Goal: Task Accomplishment & Management: Manage account settings

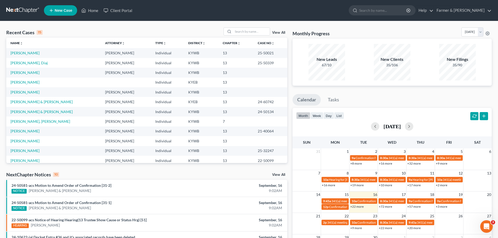
click at [254, 27] on div "Recent Cases 15 View All Name unfold_more expand_more expand_less Attorney unfo…" at bounding box center [249, 193] width 498 height 345
drag, startPoint x: 249, startPoint y: 30, endPoint x: 248, endPoint y: 33, distance: 3.2
click at [248, 33] on input "search" at bounding box center [251, 32] width 37 height 8
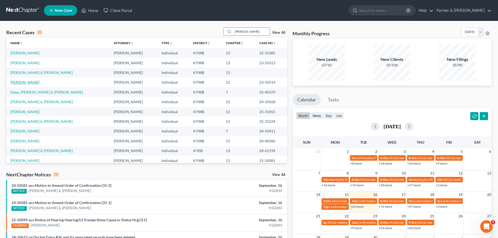
type input "[PERSON_NAME]"
click at [25, 82] on link "[PERSON_NAME]" at bounding box center [24, 82] width 29 height 4
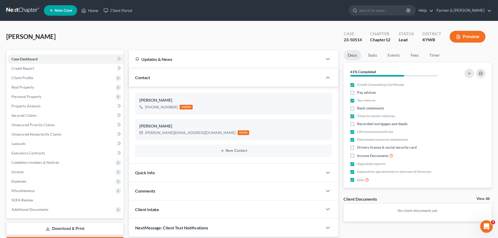
click at [125, 105] on div "Case Dashboard Payments Invoices Payments Payments Credit Report Client Profile" at bounding box center [65, 149] width 123 height 198
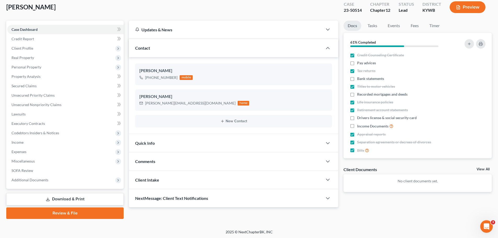
scroll to position [30, 0]
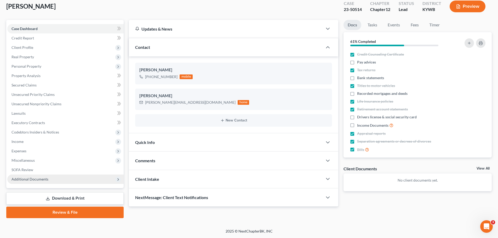
click at [118, 179] on icon at bounding box center [118, 179] width 4 height 4
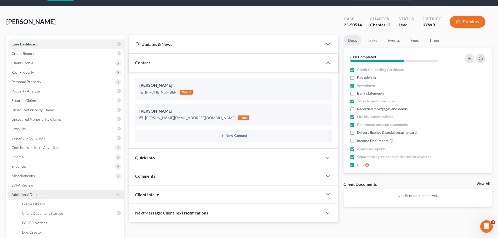
scroll to position [0, 0]
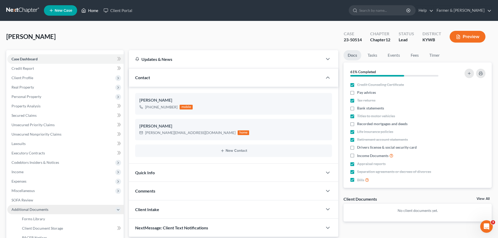
click at [91, 12] on link "Home" at bounding box center [90, 10] width 22 height 9
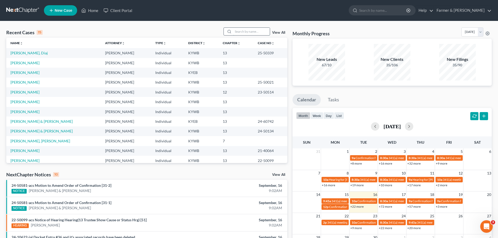
click at [246, 33] on input "search" at bounding box center [251, 32] width 37 height 8
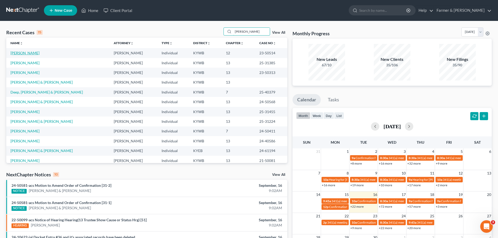
type input "[PERSON_NAME]"
click at [18, 54] on link "[PERSON_NAME]" at bounding box center [24, 53] width 29 height 4
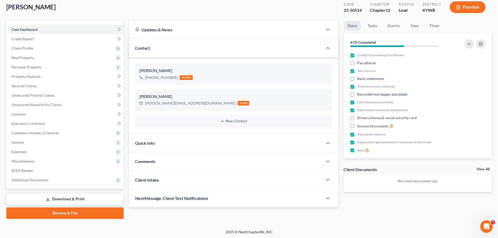
scroll to position [30, 0]
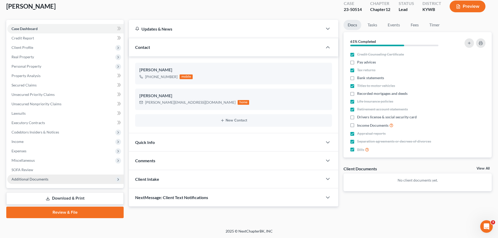
click at [27, 180] on span "Additional Documents" at bounding box center [29, 179] width 37 height 4
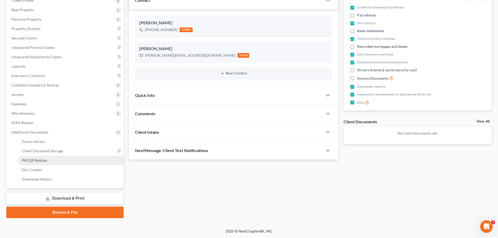
click at [37, 162] on span "PACER Notices" at bounding box center [34, 160] width 25 height 4
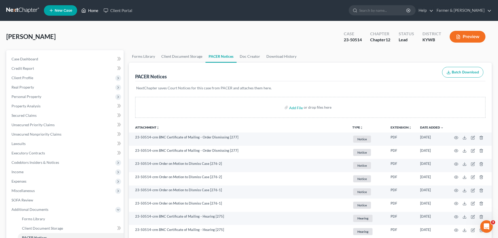
click at [88, 11] on link "Home" at bounding box center [90, 10] width 22 height 9
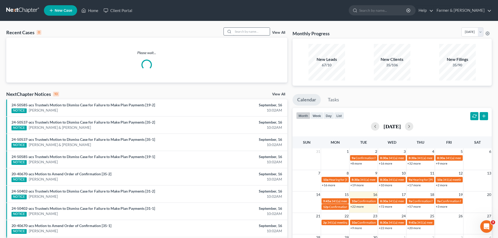
click at [245, 34] on input "search" at bounding box center [251, 32] width 37 height 8
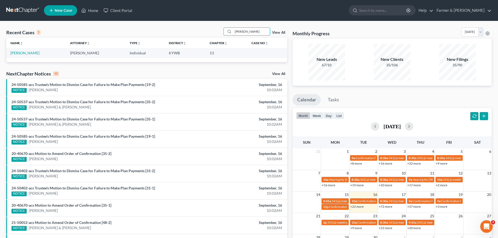
type input "[PERSON_NAME]"
click at [10, 52] on td "[PERSON_NAME]" at bounding box center [36, 53] width 60 height 10
click at [23, 54] on link "[PERSON_NAME]" at bounding box center [24, 53] width 29 height 4
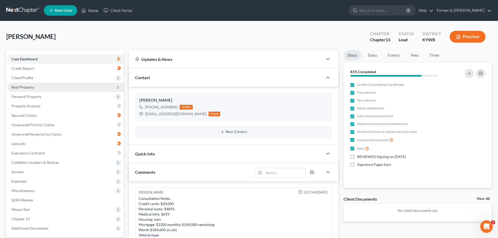
scroll to position [119, 0]
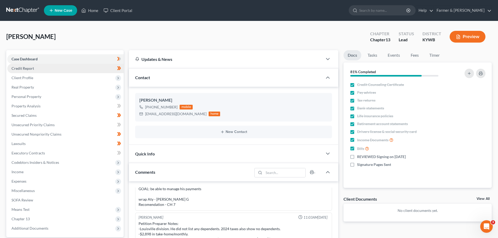
click at [22, 71] on link "Credit Report" at bounding box center [65, 68] width 116 height 9
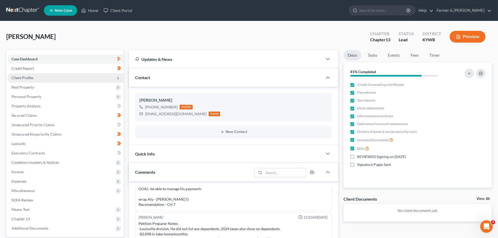
click at [21, 79] on span "Client Profile" at bounding box center [22, 78] width 22 height 4
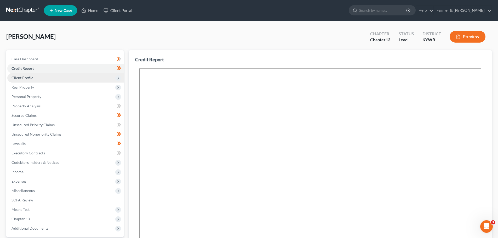
click at [18, 77] on span "Client Profile" at bounding box center [22, 78] width 22 height 4
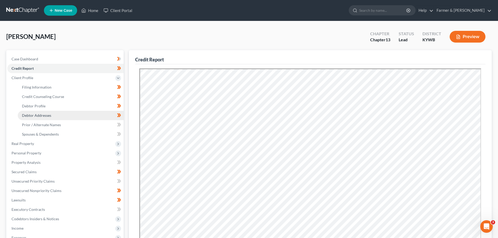
click at [31, 118] on link "Debtor Addresses" at bounding box center [71, 115] width 106 height 9
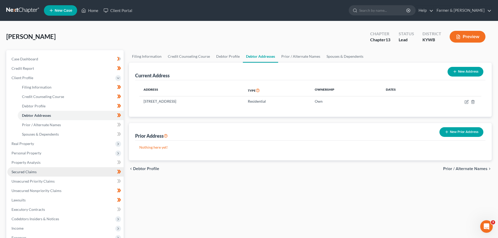
click at [42, 173] on link "Secured Claims" at bounding box center [65, 171] width 116 height 9
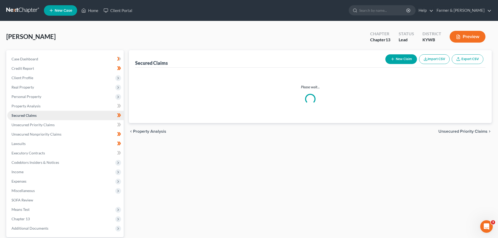
click at [42, 120] on link "Secured Claims" at bounding box center [65, 115] width 116 height 9
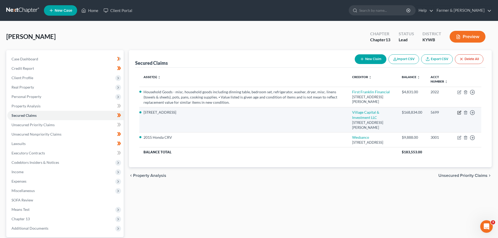
click at [460, 113] on icon "button" at bounding box center [459, 112] width 2 height 2
select select "31"
select select "3"
select select "4"
select select "0"
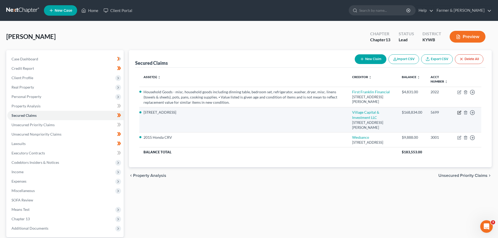
select select "0"
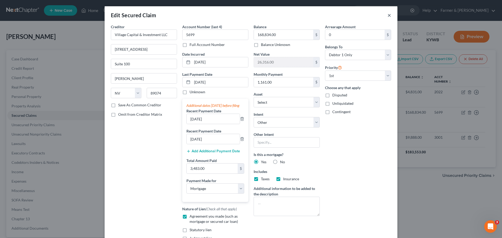
click at [387, 17] on button "×" at bounding box center [389, 15] width 4 height 6
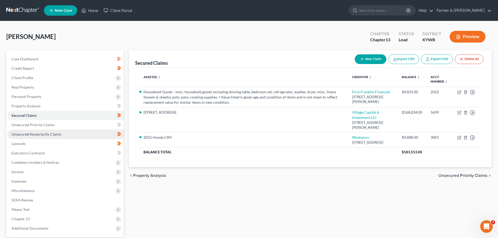
click at [51, 135] on span "Unsecured Nonpriority Claims" at bounding box center [36, 134] width 50 height 4
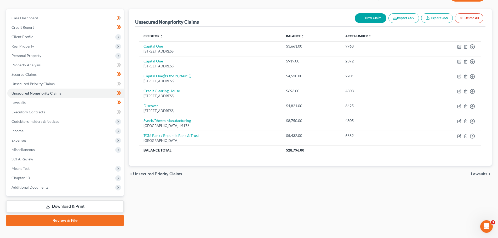
scroll to position [49, 0]
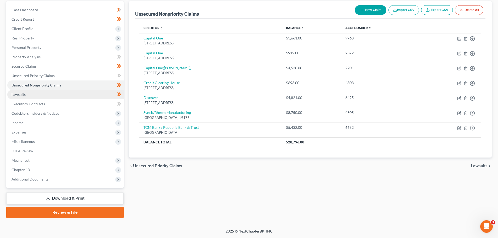
click at [68, 96] on link "Lawsuits" at bounding box center [65, 94] width 116 height 9
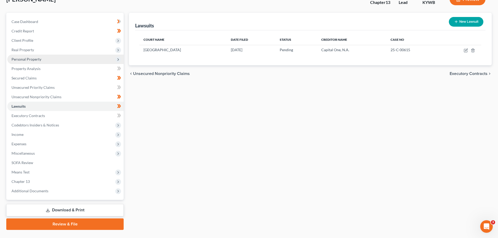
scroll to position [49, 0]
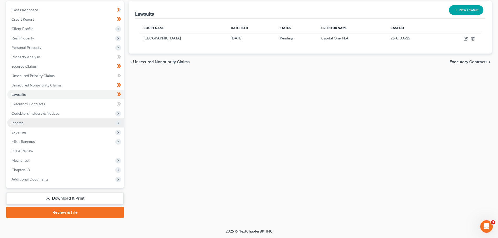
click at [61, 127] on span "Income" at bounding box center [65, 122] width 116 height 9
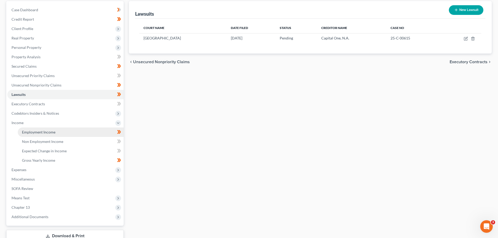
click at [55, 131] on link "Employment Income" at bounding box center [71, 132] width 106 height 9
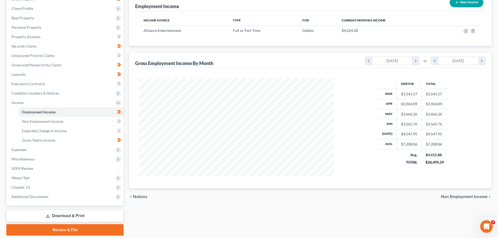
scroll to position [78, 0]
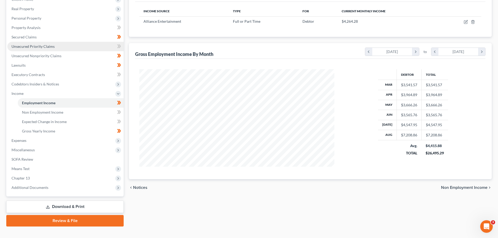
click at [47, 47] on span "Unsecured Priority Claims" at bounding box center [32, 46] width 43 height 4
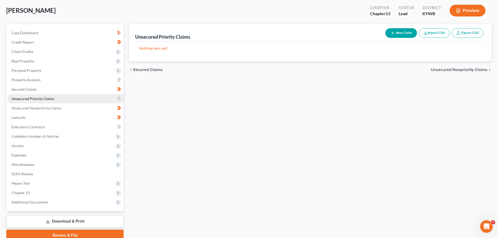
scroll to position [49, 0]
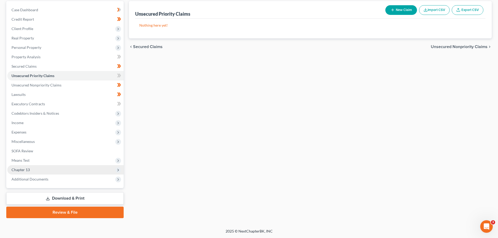
click at [28, 171] on span "Chapter 13" at bounding box center [20, 169] width 18 height 4
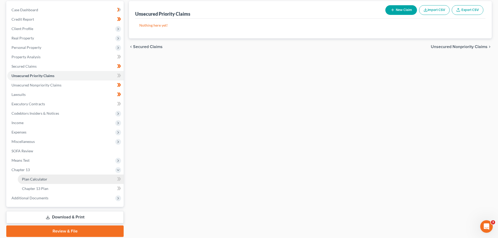
click at [37, 179] on span "Plan Calculator" at bounding box center [34, 179] width 25 height 4
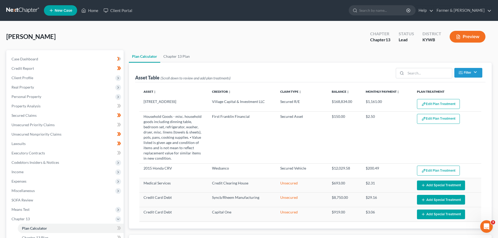
select select "59"
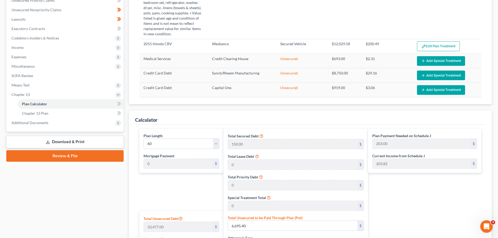
scroll to position [105, 0]
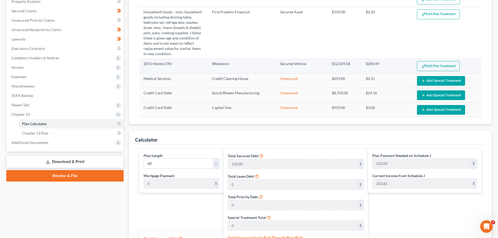
click at [437, 69] on button "Edit Plan Treatment" at bounding box center [438, 66] width 43 height 10
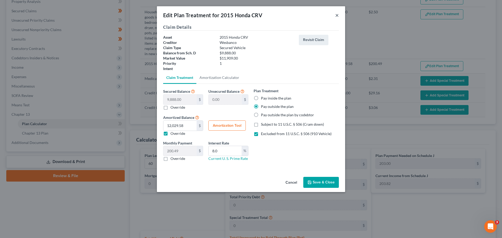
click at [337, 15] on button "×" at bounding box center [337, 15] width 4 height 6
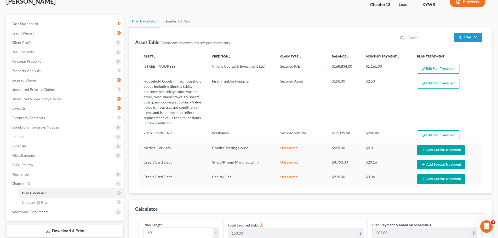
scroll to position [26, 0]
